Goal: Communication & Community: Ask a question

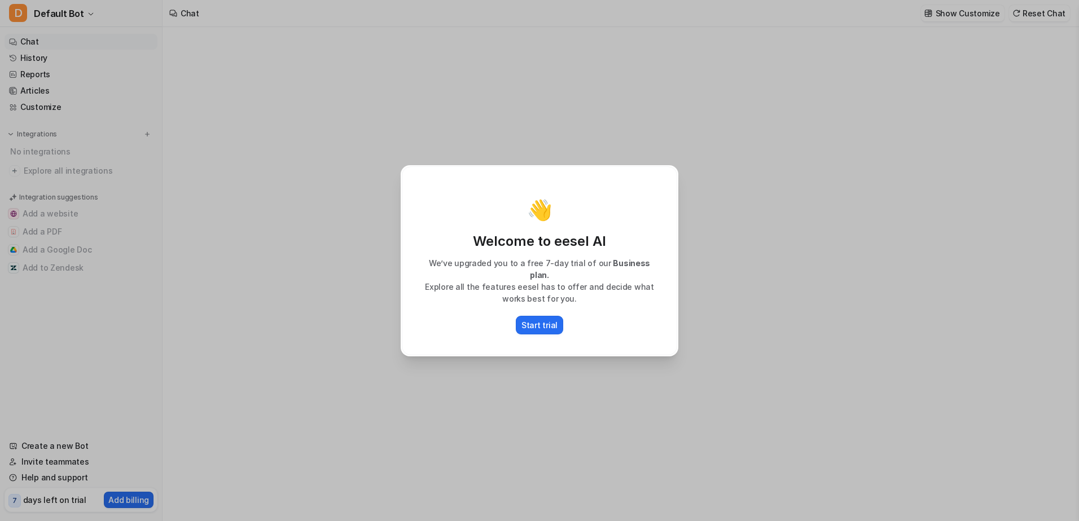
type textarea "**********"
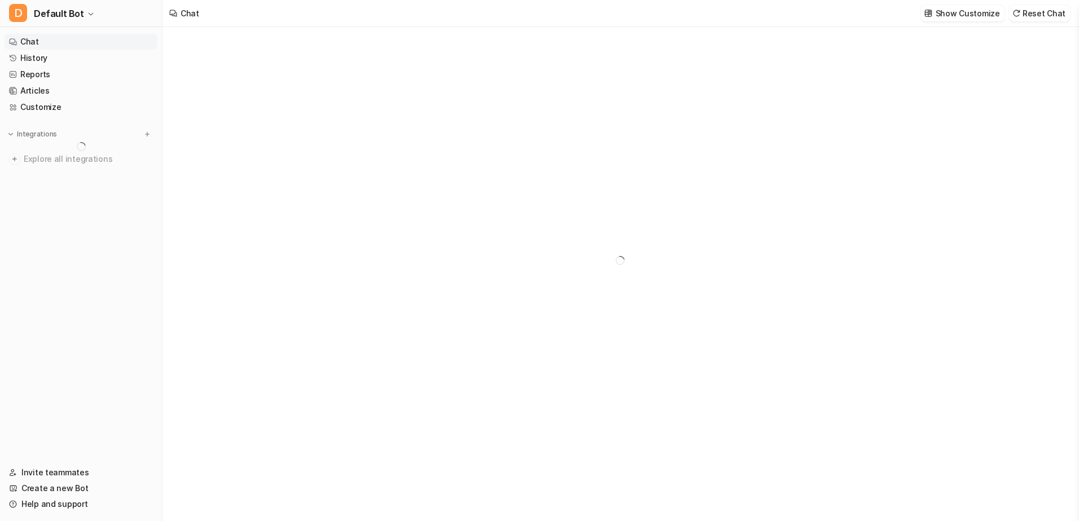
type textarea "**********"
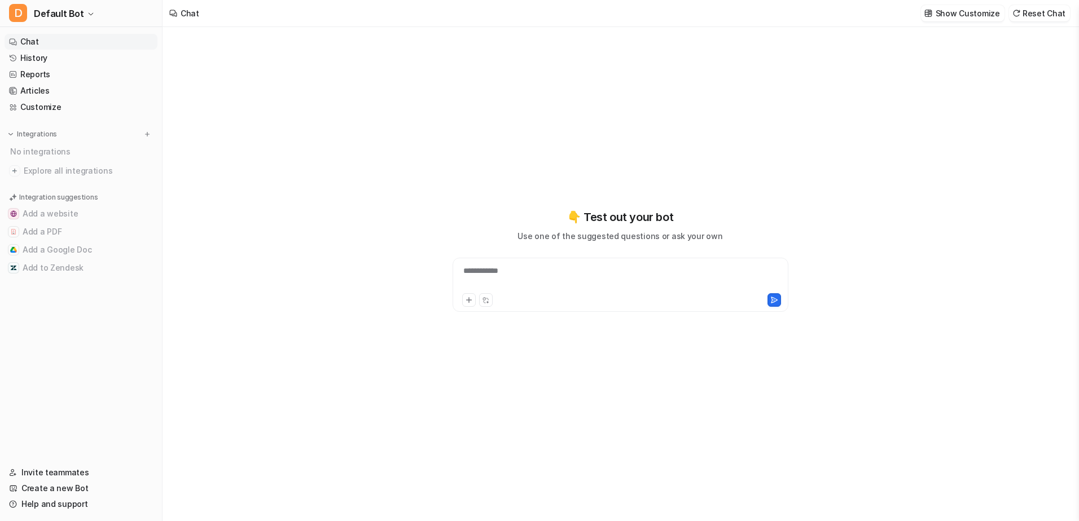
click at [198, 127] on div "**********" at bounding box center [620, 274] width 915 height 494
